Goal: Information Seeking & Learning: Learn about a topic

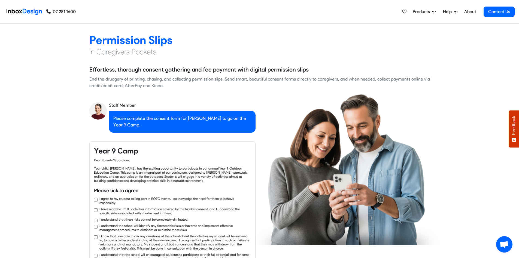
checkbox input "true"
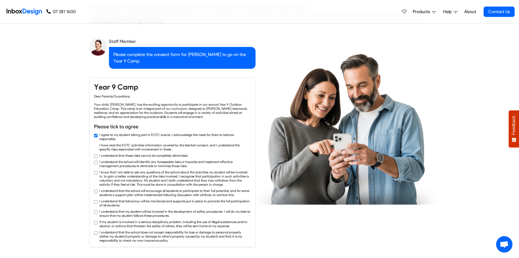
checkbox input "true"
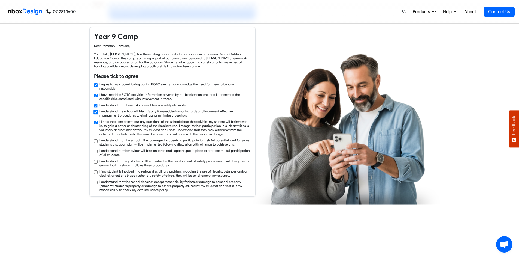
checkbox input "true"
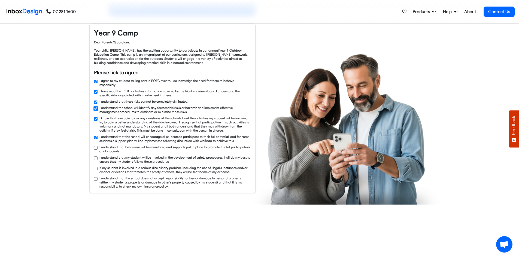
checkbox input "true"
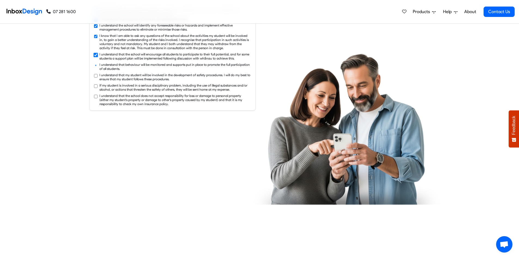
checkbox input "true"
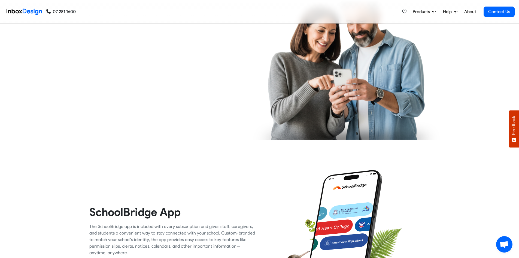
checkbox input "true"
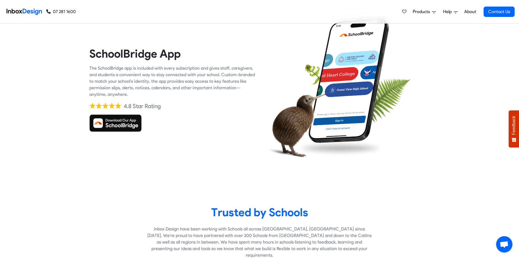
scroll to position [872, 0]
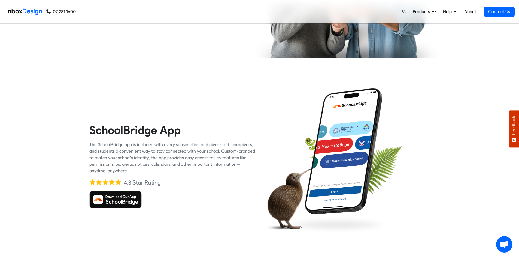
click at [148, 156] on div "The SchoolBridge app is included with every subscription and gives staff, careg…" at bounding box center [172, 157] width 166 height 33
click at [165, 127] on heading "SchoolBridge App" at bounding box center [172, 130] width 166 height 14
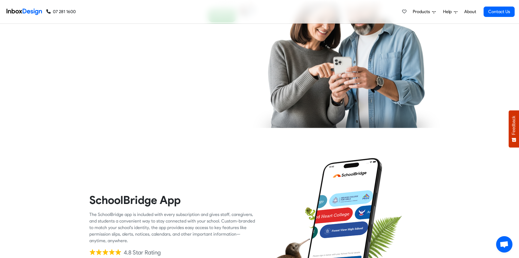
scroll to position [791, 0]
